Goal: Task Accomplishment & Management: Manage account settings

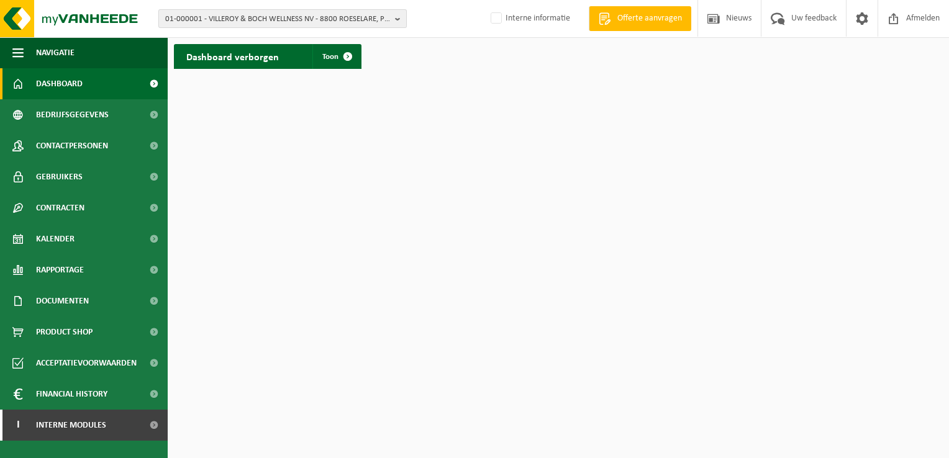
click at [232, 14] on span "01-000001 - VILLEROY & BOCH WELLNESS NV - 8800 ROESELARE, POPULIERSTRAAT 1" at bounding box center [277, 19] width 225 height 19
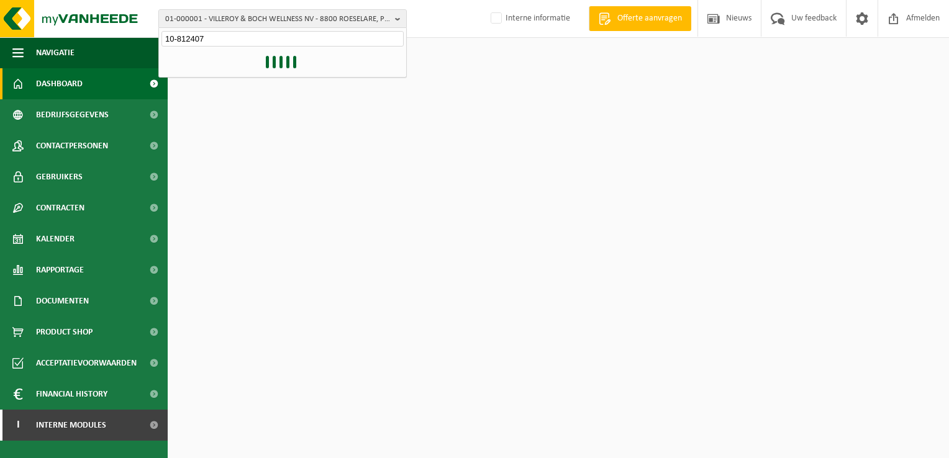
type input "10-812407"
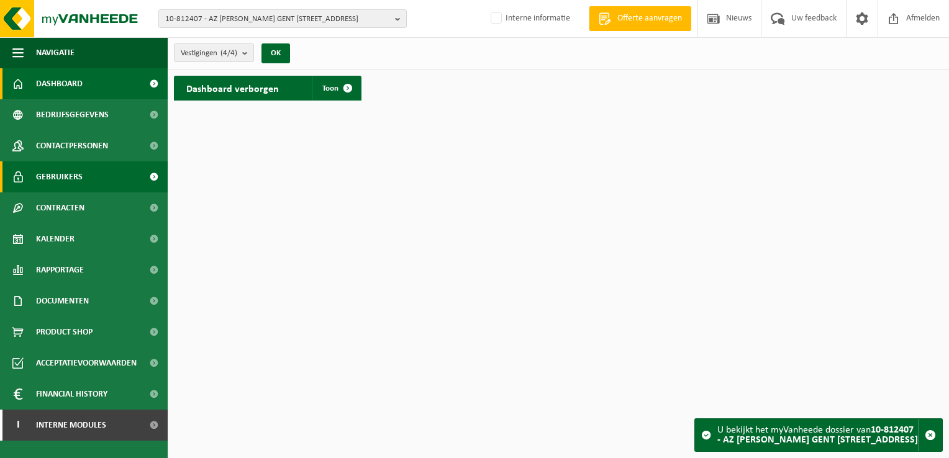
click at [74, 179] on span "Gebruikers" at bounding box center [59, 176] width 47 height 31
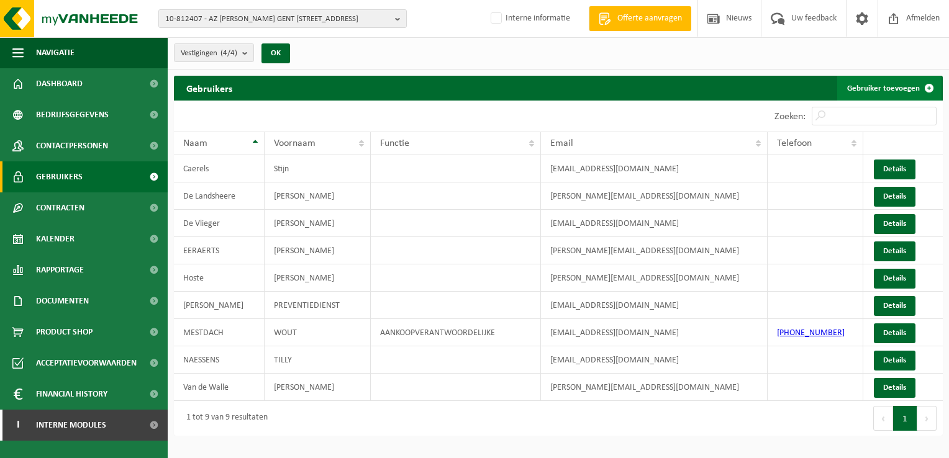
click at [885, 83] on link "Gebruiker toevoegen" at bounding box center [889, 88] width 104 height 25
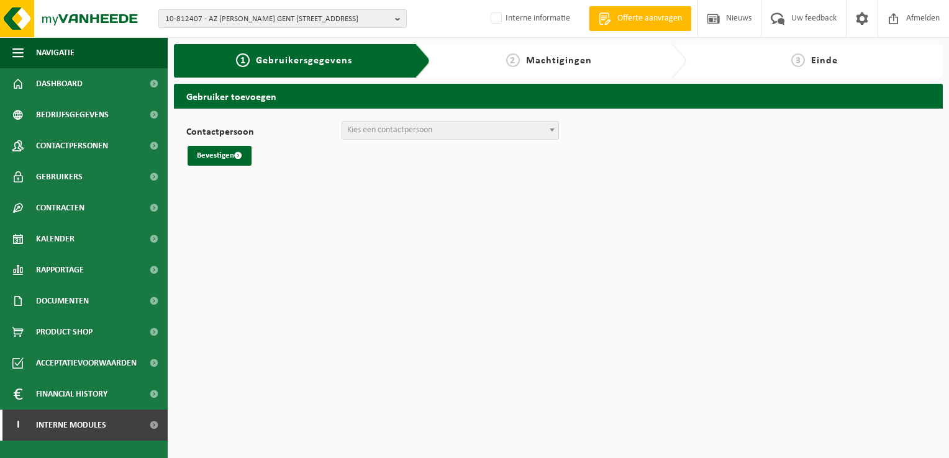
click at [416, 131] on span "Kies een contactpersoon" at bounding box center [389, 129] width 85 height 9
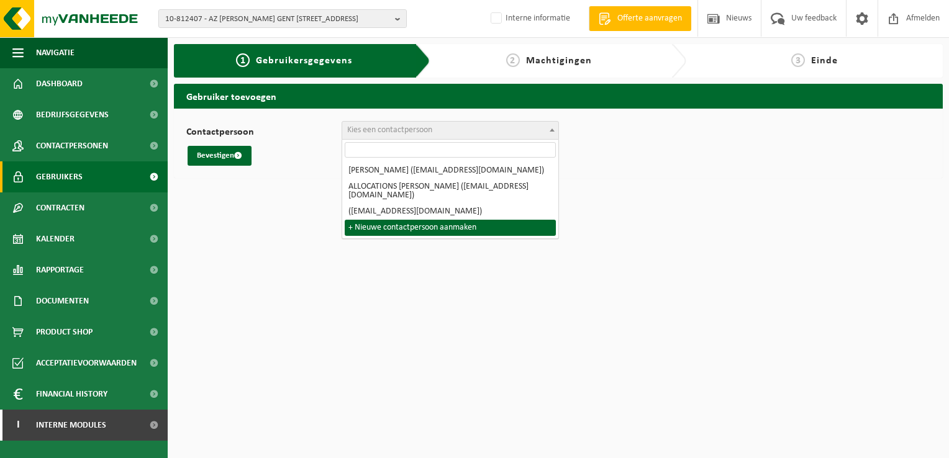
click at [84, 176] on link "Gebruikers" at bounding box center [84, 176] width 168 height 31
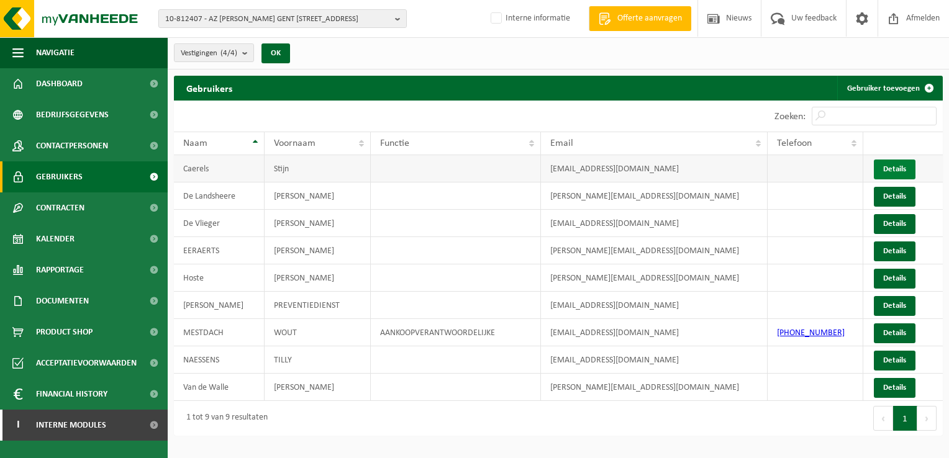
click at [893, 170] on link "Details" at bounding box center [895, 170] width 42 height 20
